Goal: Task Accomplishment & Management: Manage account settings

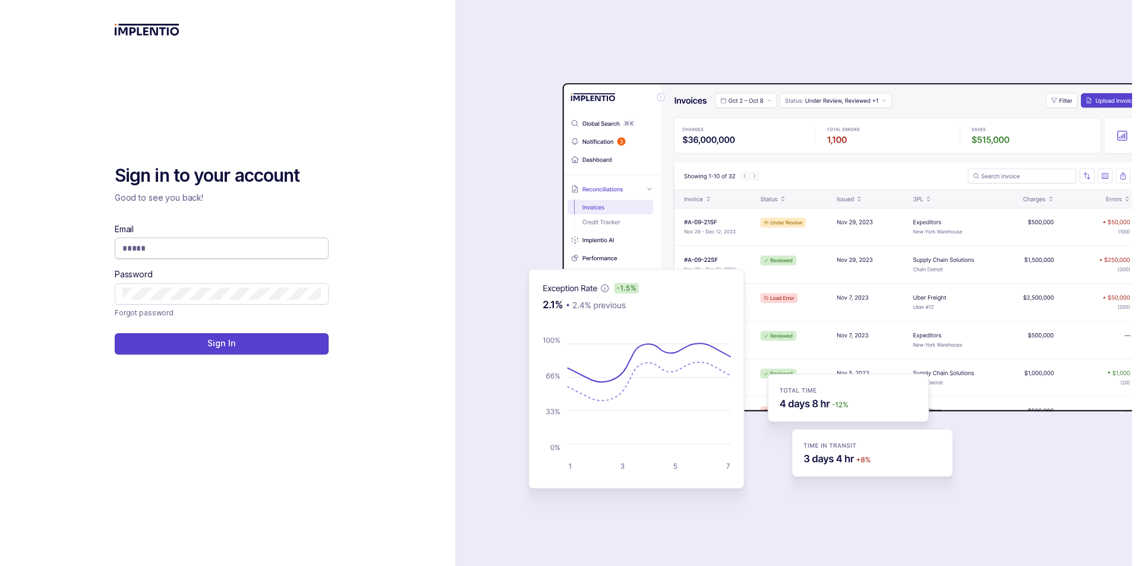
click at [228, 251] on input "Email" at bounding box center [221, 248] width 198 height 12
click at [229, 248] on input "Email" at bounding box center [221, 248] width 198 height 12
type input "**********"
